Goal: Task Accomplishment & Management: Manage account settings

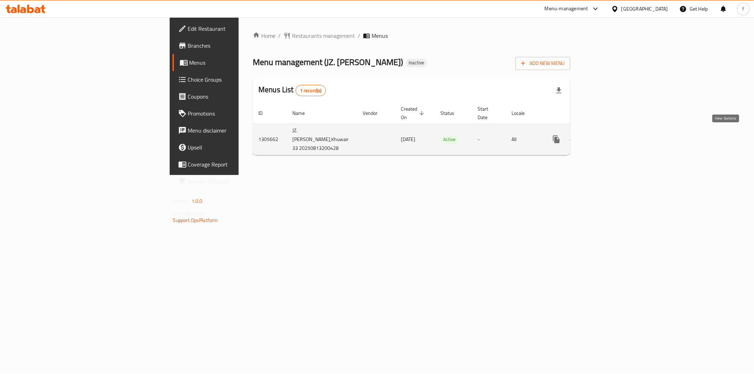
click at [611, 136] on icon "enhanced table" at bounding box center [607, 139] width 6 height 6
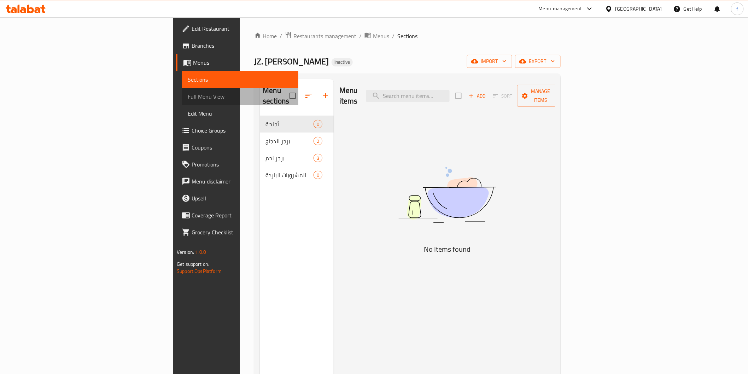
click at [188, 92] on span "Full Menu View" at bounding box center [240, 96] width 105 height 8
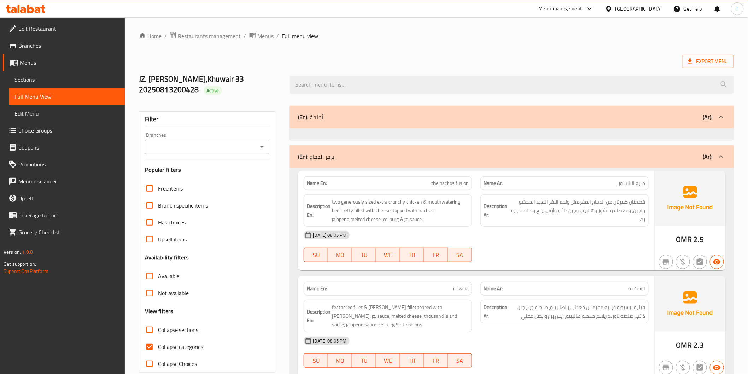
click at [42, 28] on span "Edit Restaurant" at bounding box center [68, 28] width 101 height 8
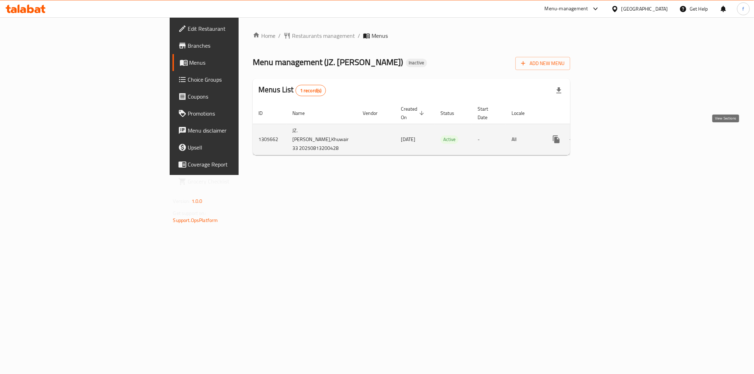
click at [616, 133] on link "enhanced table" at bounding box center [607, 139] width 17 height 17
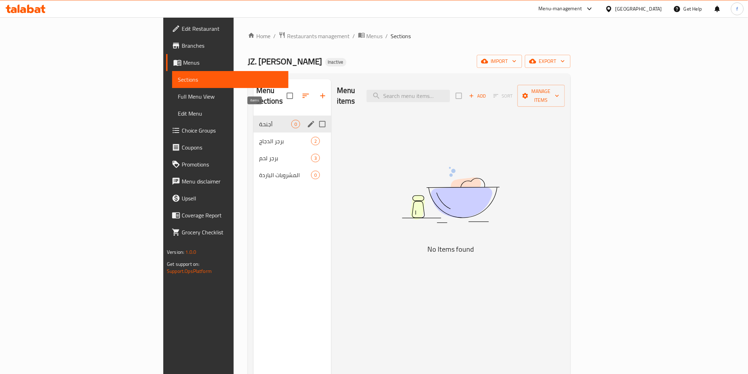
click at [292, 121] on span "0" at bounding box center [296, 124] width 8 height 7
click at [259, 137] on span "برجر الدجاج" at bounding box center [275, 141] width 32 height 8
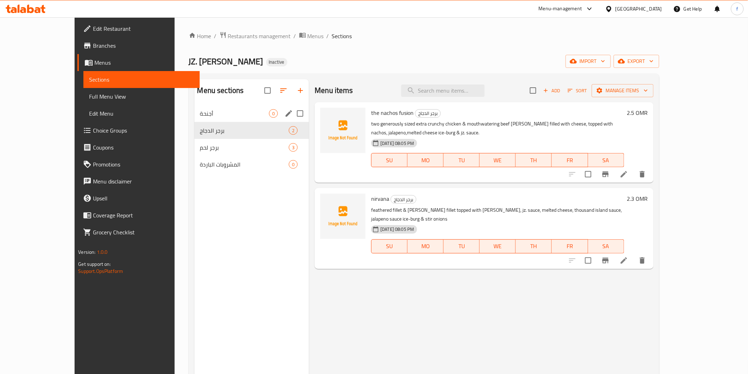
click at [218, 119] on div "أجنحة 0" at bounding box center [251, 113] width 115 height 17
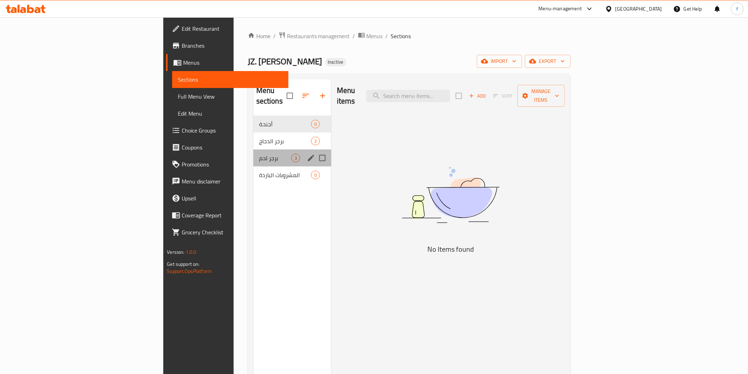
click at [254, 150] on div "برجر لحم 3" at bounding box center [293, 158] width 78 height 17
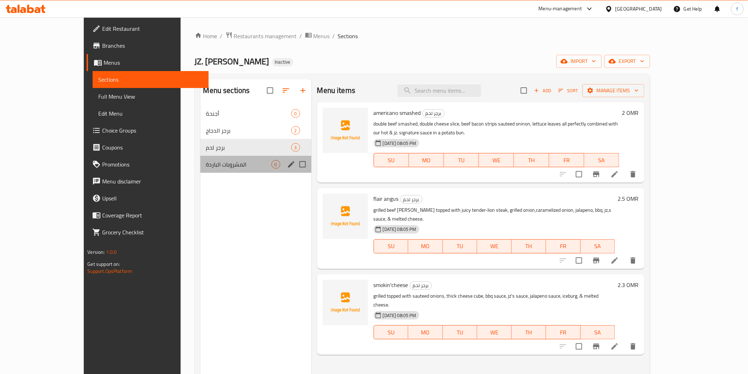
click at [225, 158] on div "المشروبات الباردة 0" at bounding box center [255, 164] width 111 height 17
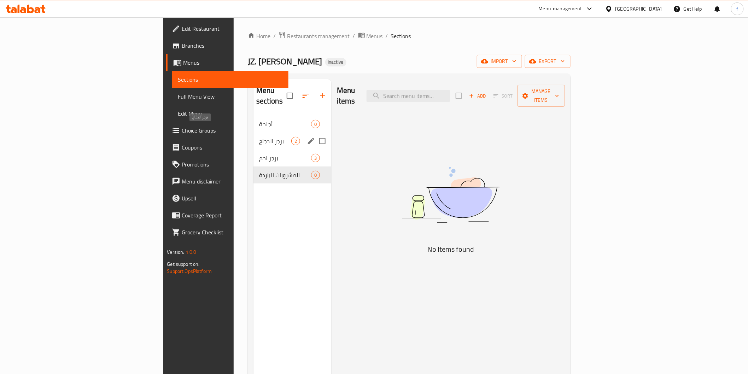
click at [259, 137] on span "برجر الدجاج" at bounding box center [275, 141] width 32 height 8
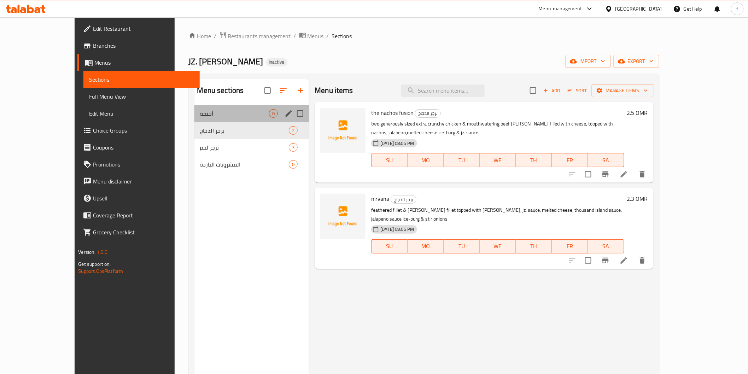
click at [222, 118] on div "أجنحة 0" at bounding box center [251, 113] width 115 height 17
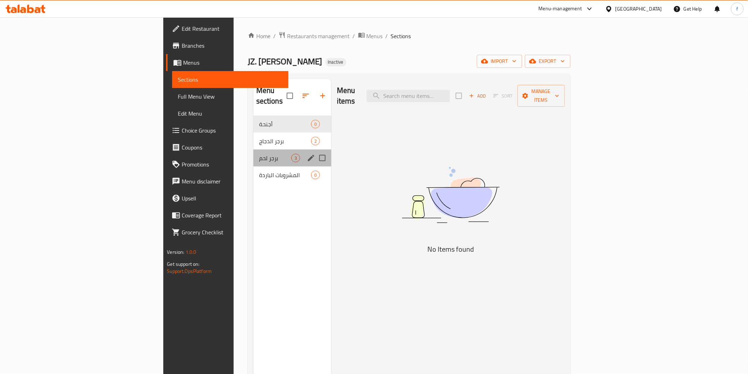
click at [254, 150] on div "برجر لحم 3" at bounding box center [293, 158] width 78 height 17
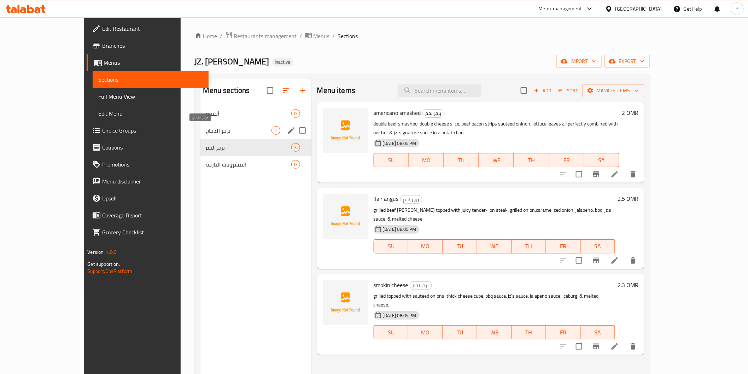
click at [223, 132] on span "برجر الدجاج" at bounding box center [238, 130] width 65 height 8
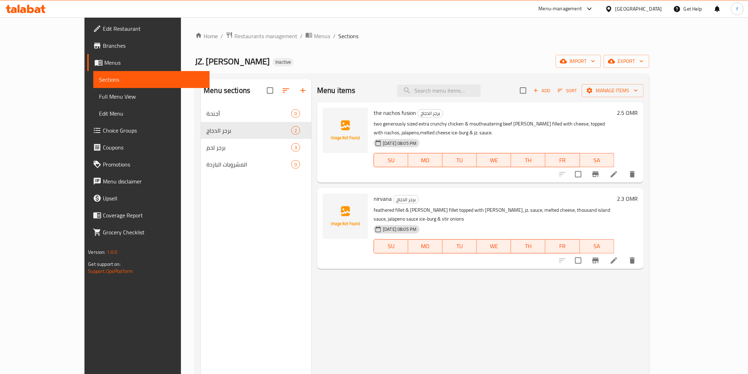
click at [104, 62] on span "Menus" at bounding box center [153, 62] width 99 height 8
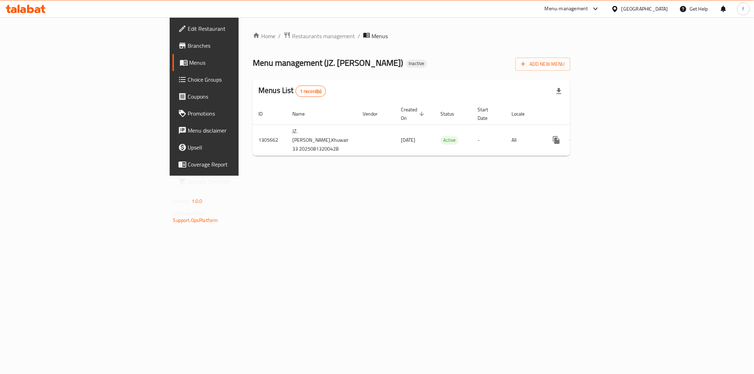
click at [188, 25] on span "Edit Restaurant" at bounding box center [239, 28] width 102 height 8
click at [188, 45] on span "Branches" at bounding box center [239, 45] width 102 height 8
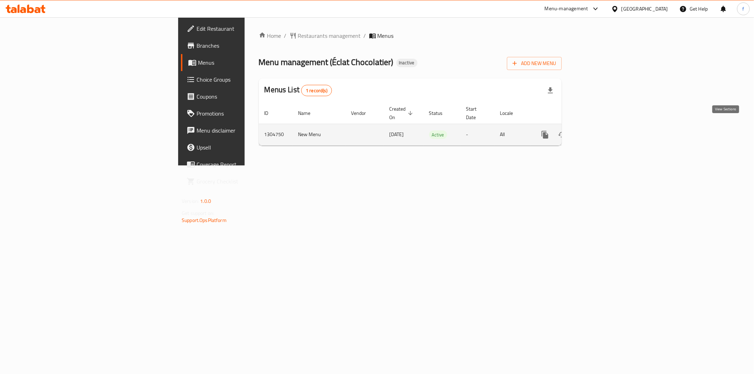
click at [600, 130] on icon "enhanced table" at bounding box center [596, 134] width 8 height 8
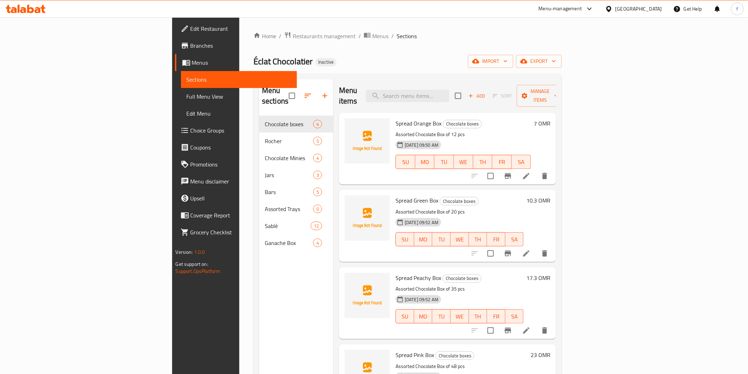
click at [187, 82] on span "Sections" at bounding box center [239, 79] width 105 height 8
click at [192, 62] on span "Menus" at bounding box center [241, 62] width 99 height 8
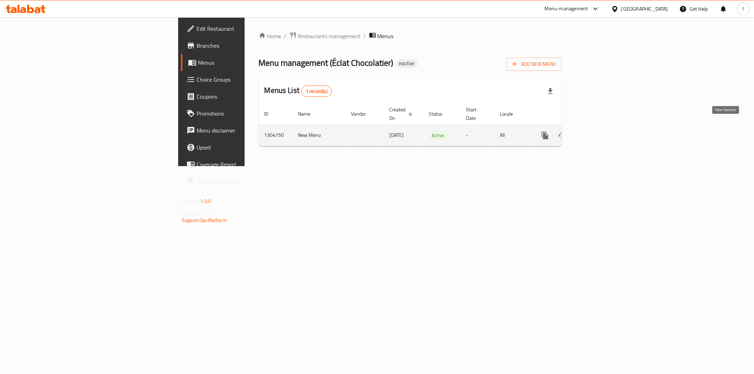
click at [600, 131] on icon "enhanced table" at bounding box center [596, 135] width 8 height 8
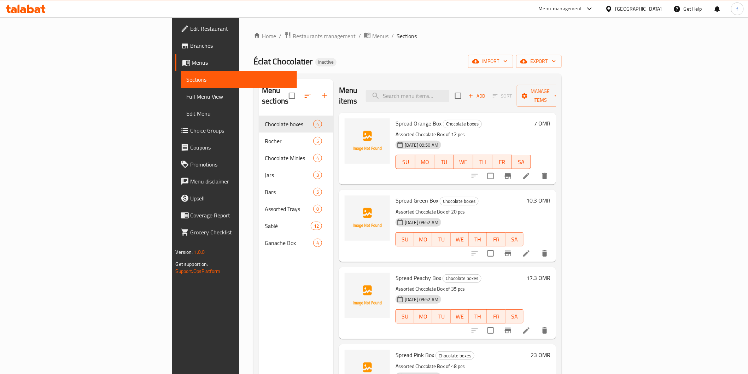
click at [192, 63] on span "Menus" at bounding box center [241, 62] width 99 height 8
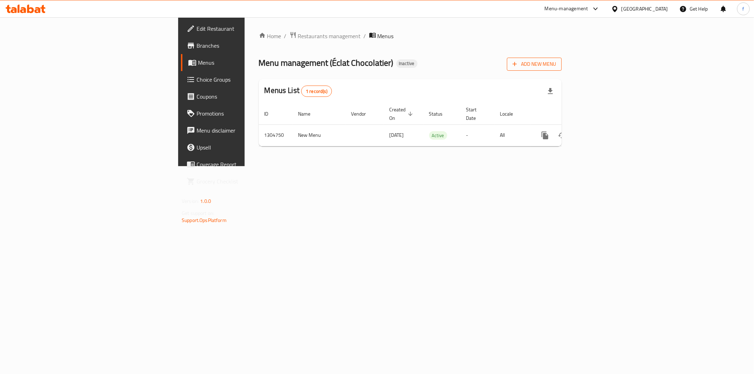
click at [556, 64] on span "Add New Menu" at bounding box center [534, 64] width 43 height 9
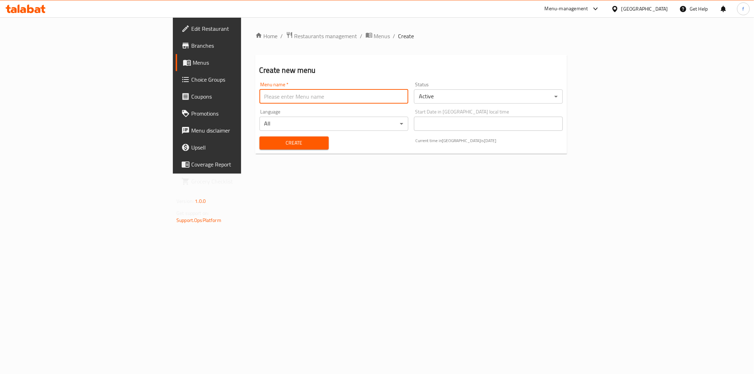
click at [270, 99] on input "text" at bounding box center [334, 96] width 149 height 14
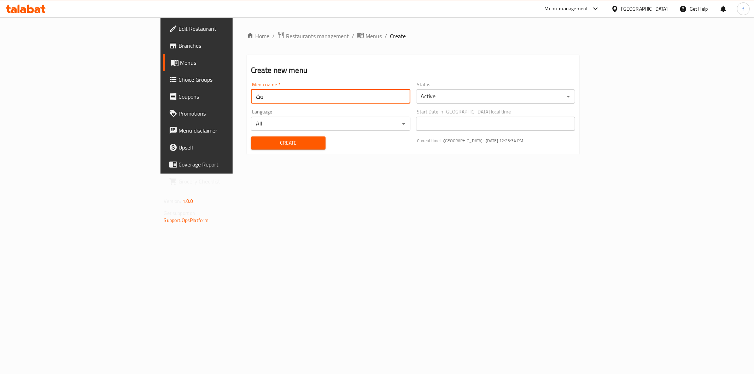
type input "ة"
type input "menu"
click at [251, 136] on button "Create" at bounding box center [288, 142] width 75 height 13
click at [163, 68] on link "Menus" at bounding box center [224, 62] width 123 height 17
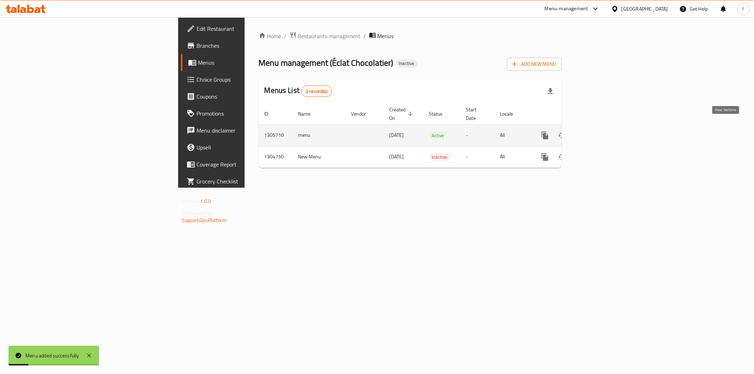
click at [600, 131] on icon "enhanced table" at bounding box center [596, 135] width 8 height 8
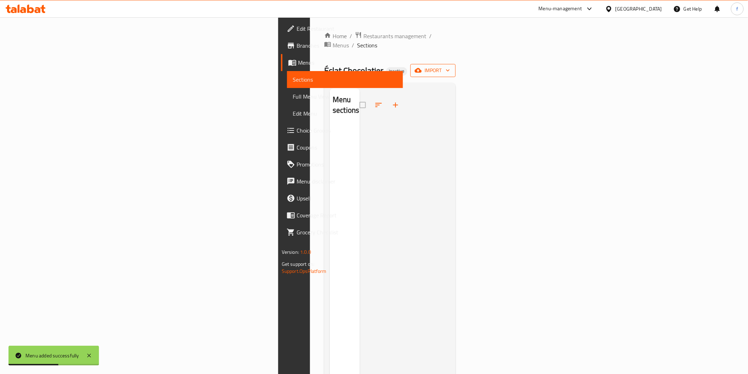
click at [450, 66] on span "import" at bounding box center [433, 70] width 34 height 9
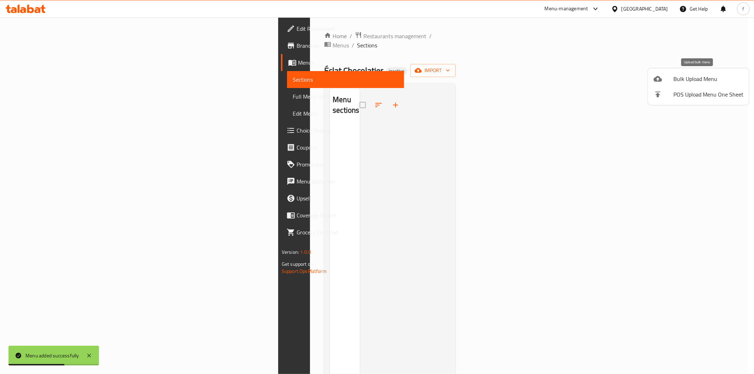
click at [679, 78] on span "Bulk Upload Menu" at bounding box center [709, 79] width 70 height 8
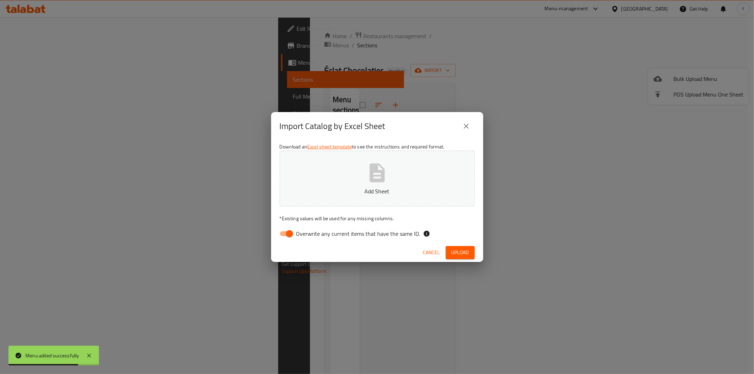
click at [295, 234] on input "Overwrite any current items that have the same ID." at bounding box center [289, 233] width 40 height 13
checkbox input "false"
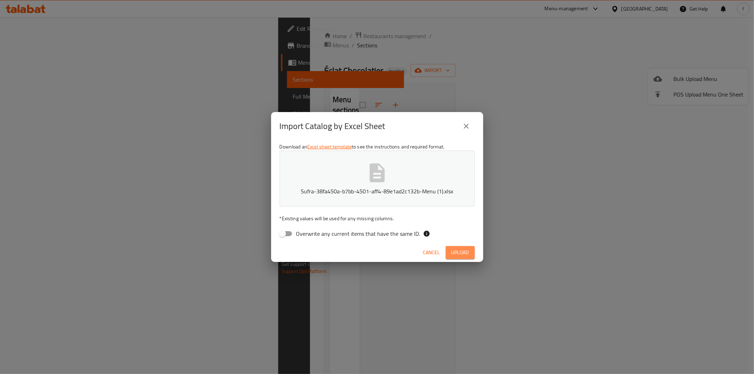
click at [455, 248] on span "Upload" at bounding box center [461, 252] width 18 height 9
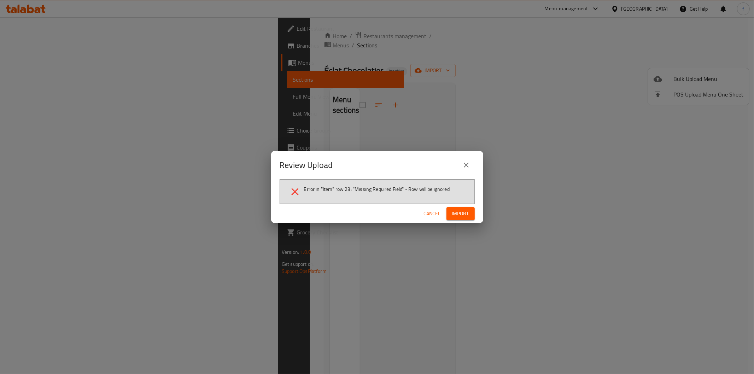
click at [427, 211] on span "Cancel" at bounding box center [432, 213] width 17 height 9
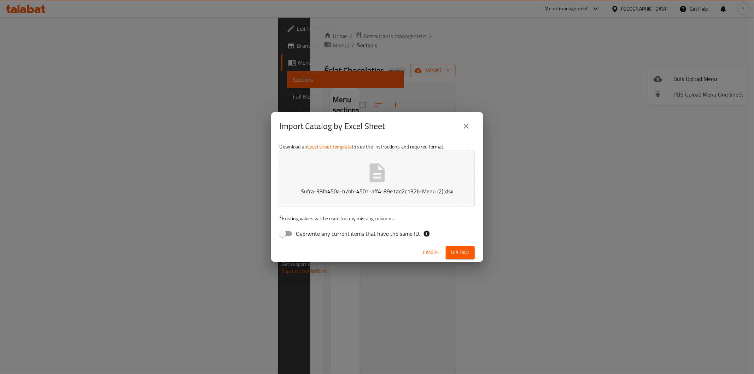
click at [464, 250] on span "Upload" at bounding box center [461, 252] width 18 height 9
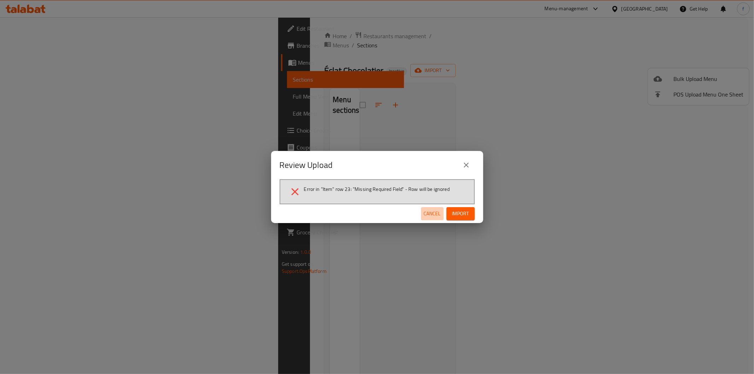
click at [443, 215] on button "Cancel" at bounding box center [432, 213] width 23 height 13
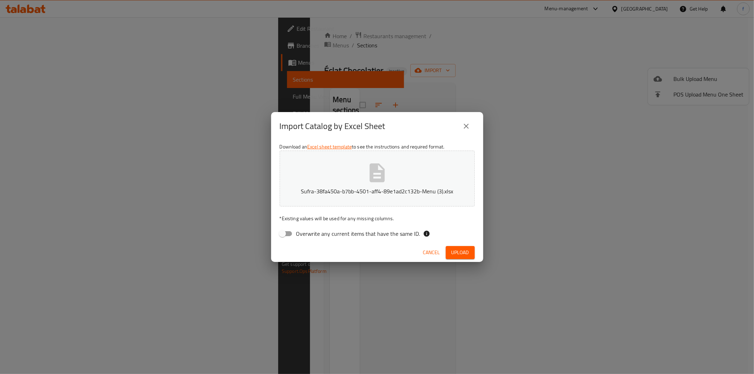
click at [461, 250] on span "Upload" at bounding box center [461, 252] width 18 height 9
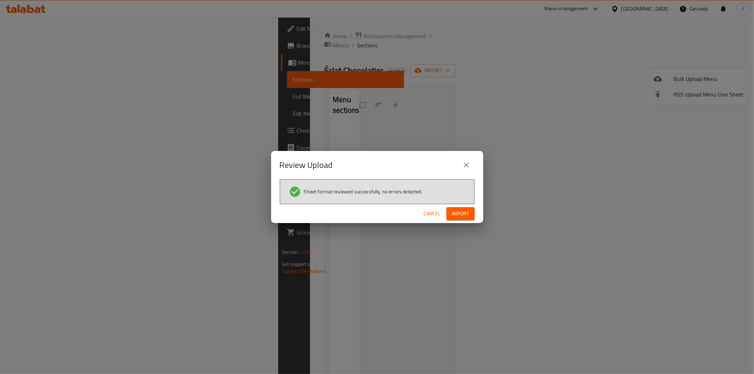
click at [460, 210] on span "Import" at bounding box center [460, 213] width 17 height 9
click at [566, 157] on div "Review Upload Sheet format reviewed successfully, no errors detected. Cancel" at bounding box center [377, 187] width 754 height 374
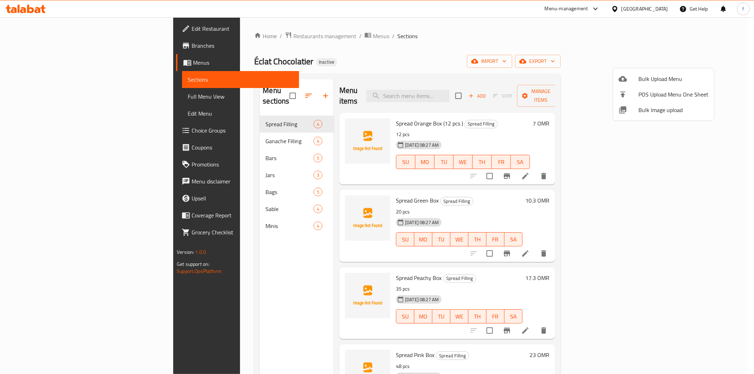
click at [48, 95] on div at bounding box center [377, 187] width 754 height 374
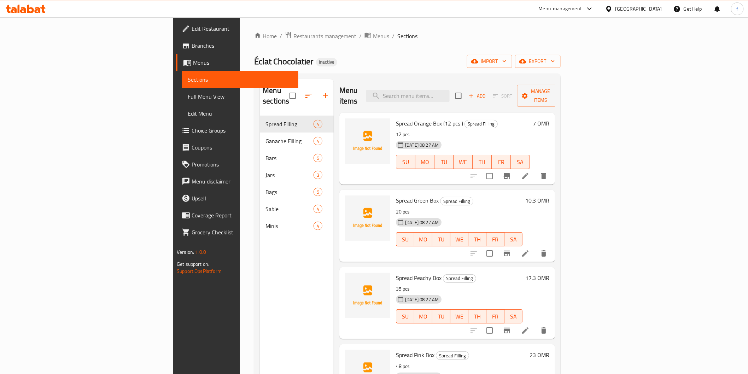
click at [188, 93] on span "Full Menu View" at bounding box center [240, 96] width 105 height 8
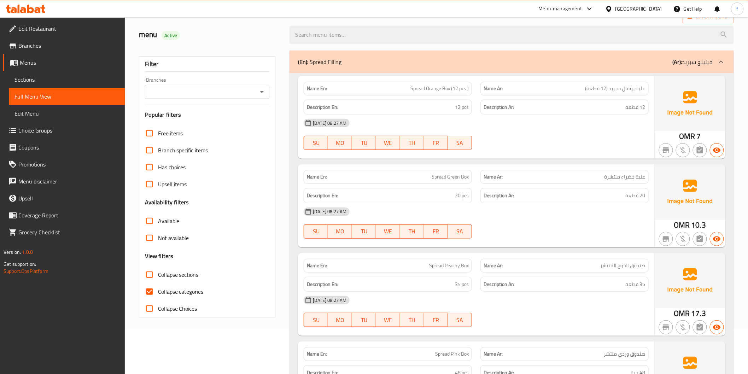
scroll to position [157, 0]
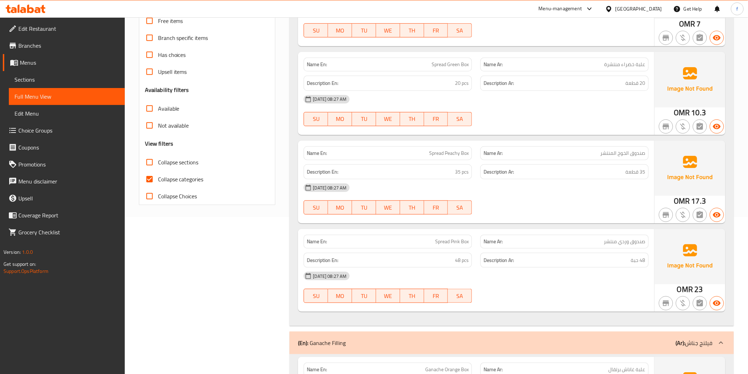
click at [154, 177] on input "Collapse categories" at bounding box center [149, 179] width 17 height 17
checkbox input "false"
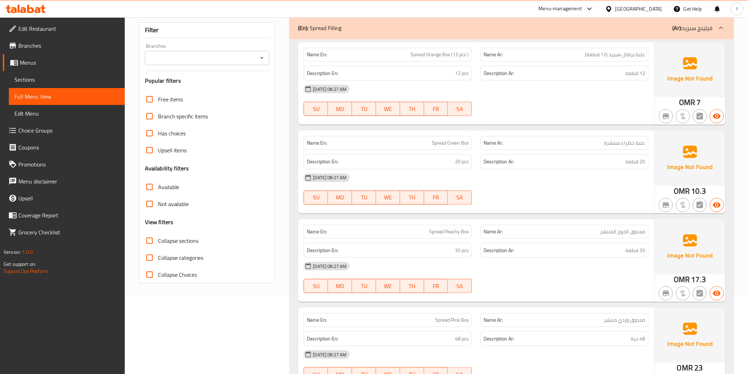
scroll to position [0, 0]
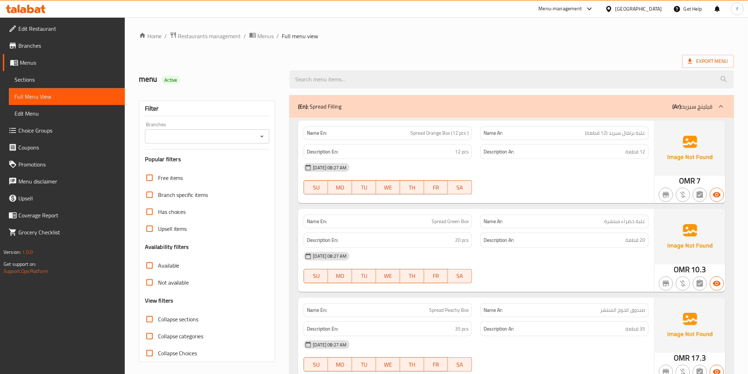
click at [433, 135] on span "Spread Orange Box (12 pcs )" at bounding box center [440, 132] width 58 height 7
click at [609, 135] on span "علبة برتقال سبريد (12 قطعة)" at bounding box center [616, 132] width 60 height 7
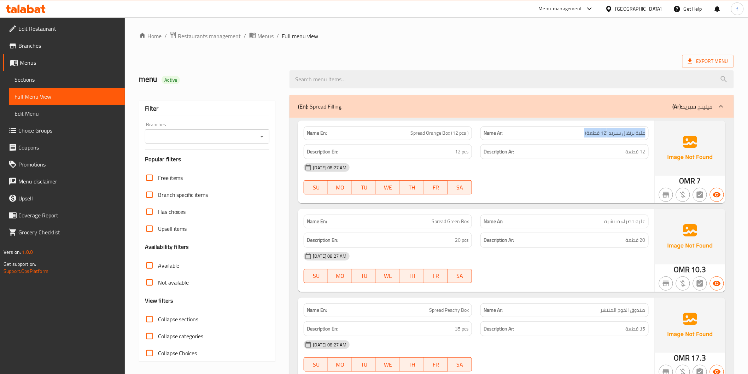
click at [609, 135] on span "علبة برتقال سبريد (12 قطعة)" at bounding box center [616, 132] width 60 height 7
click at [577, 159] on div "14-08-2025 08:27 AM" at bounding box center [475, 167] width 353 height 17
click at [465, 150] on span "12 pcs" at bounding box center [462, 151] width 14 height 9
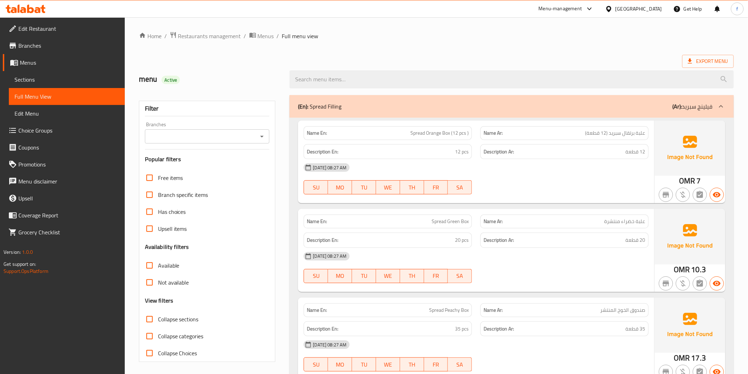
click at [440, 129] on span "Spread Orange Box (12 pcs )" at bounding box center [440, 132] width 58 height 7
click at [569, 143] on div "Description Ar: 12 قطعة" at bounding box center [564, 152] width 177 height 24
